Goal: Information Seeking & Learning: Understand process/instructions

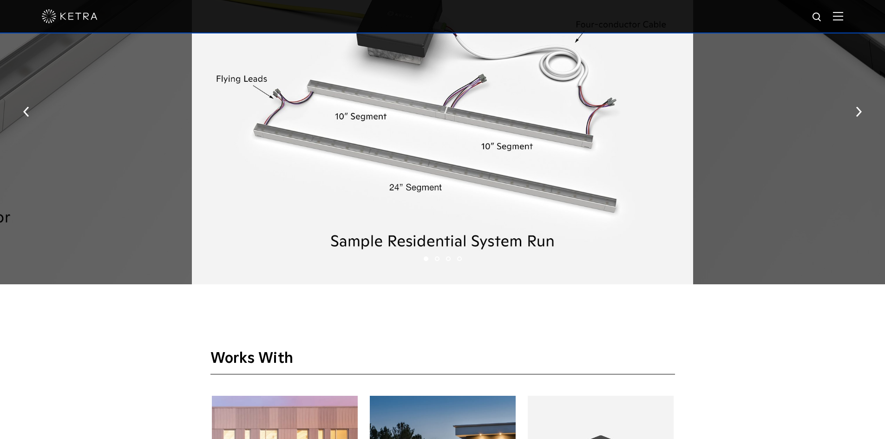
scroll to position [1579, 0]
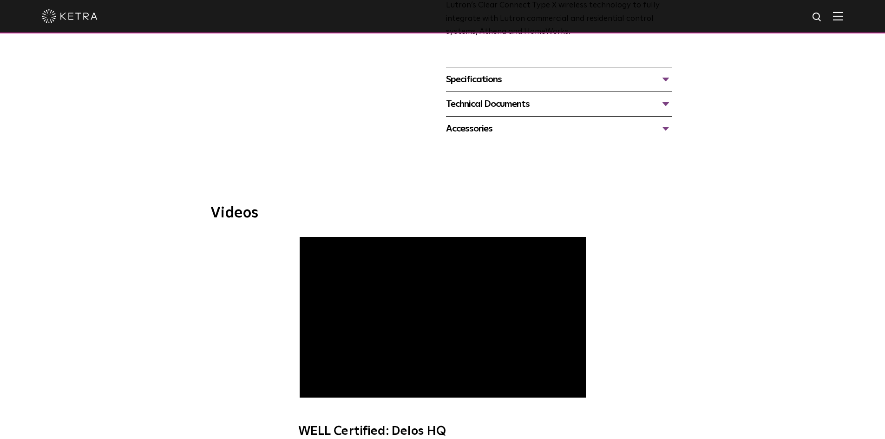
scroll to position [267, 0]
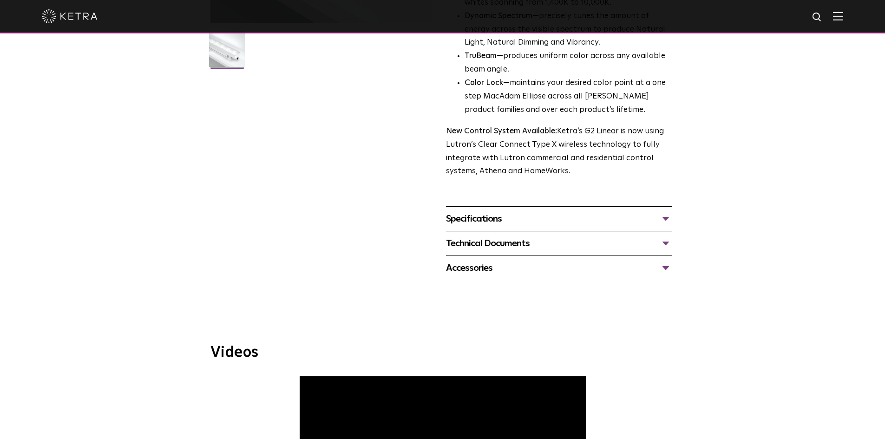
click at [516, 208] on div "Specifications LUMEN OUTPUTS 400, 700, 1000 DIMENSIONS 2" W, 12" L, 2.5-3.1" H …" at bounding box center [559, 218] width 226 height 25
click at [516, 215] on div "Specifications" at bounding box center [559, 218] width 226 height 15
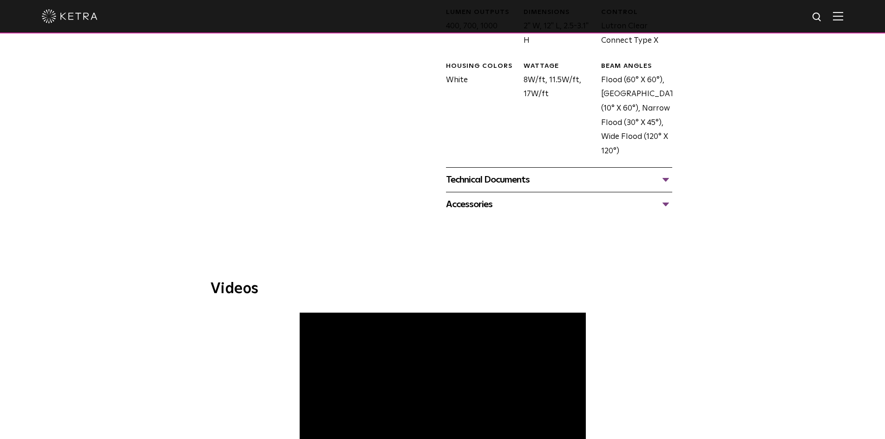
scroll to position [452, 0]
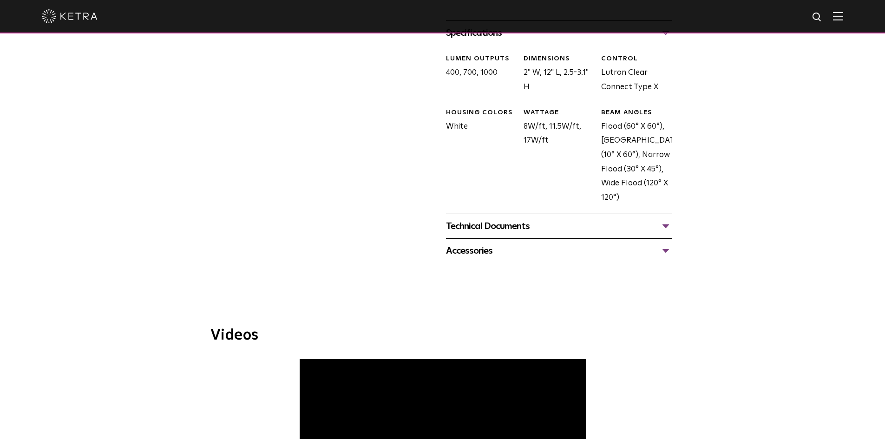
click at [556, 234] on div "Technical Documents" at bounding box center [559, 226] width 226 height 15
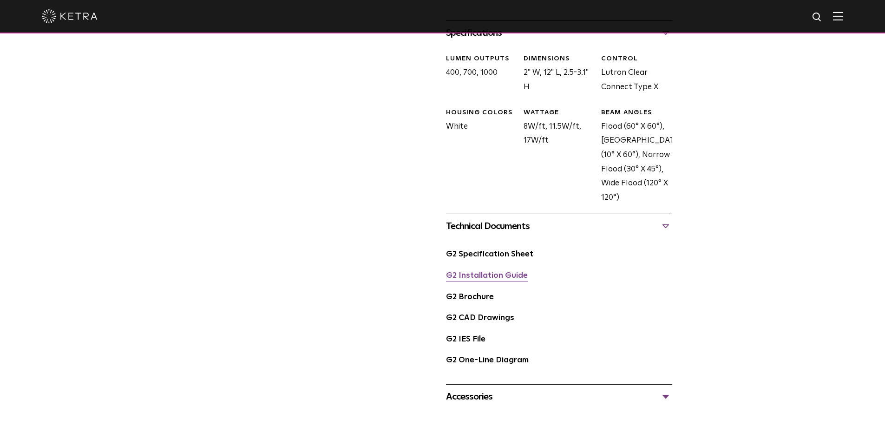
click at [502, 277] on link "G2 Installation Guide" at bounding box center [487, 276] width 82 height 8
